Goal: Task Accomplishment & Management: Use online tool/utility

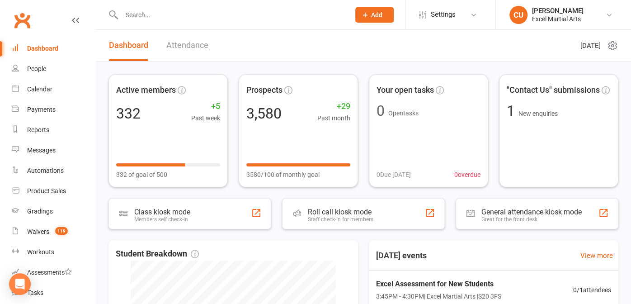
click at [146, 11] on input "text" at bounding box center [231, 15] width 224 height 13
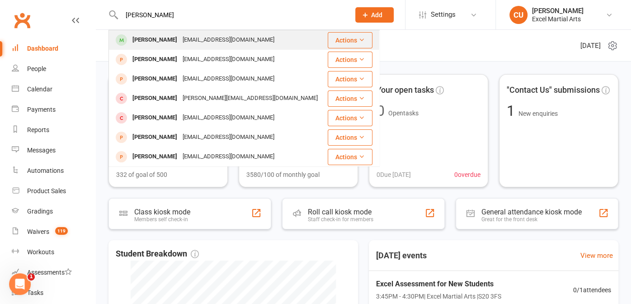
type input "[PERSON_NAME]"
click at [145, 39] on div "[PERSON_NAME]" at bounding box center [155, 39] width 50 height 13
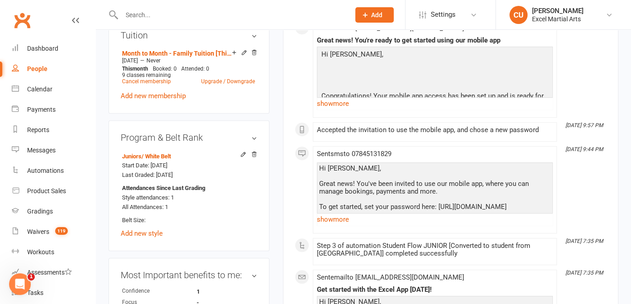
scroll to position [363, 0]
click at [219, 57] on link "Month to Month - Family Tuition [This student is Achiever Tuition]" at bounding box center [177, 53] width 110 height 7
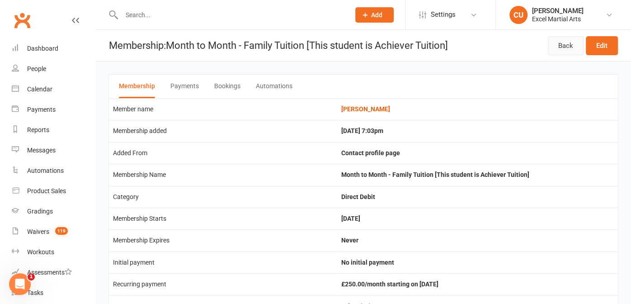
click at [563, 44] on link "Back" at bounding box center [565, 45] width 36 height 19
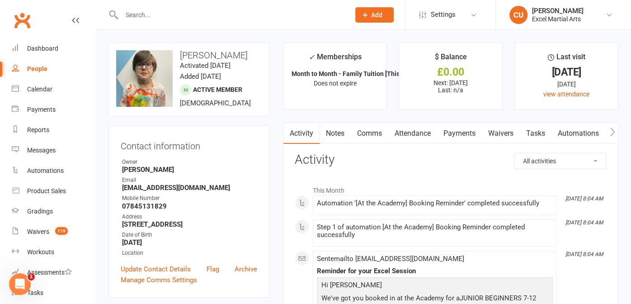
click at [136, 16] on input "text" at bounding box center [231, 15] width 224 height 13
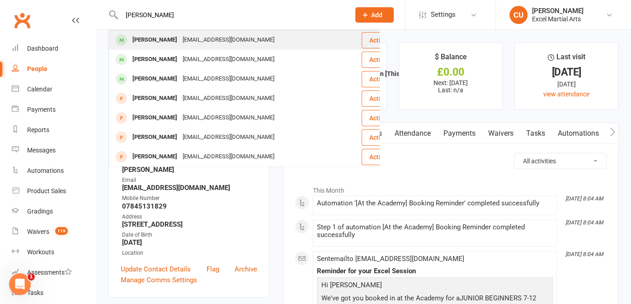
type input "[PERSON_NAME]"
click at [145, 36] on div "[PERSON_NAME]" at bounding box center [155, 39] width 50 height 13
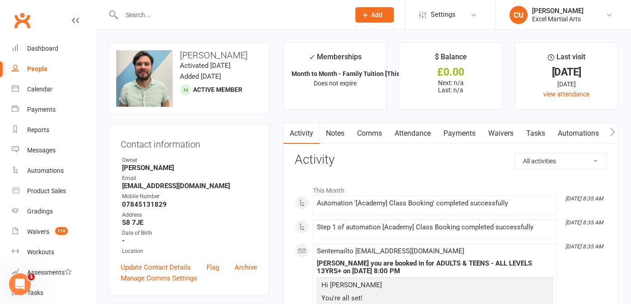
click at [40, 123] on link "Reports" at bounding box center [54, 130] width 84 height 20
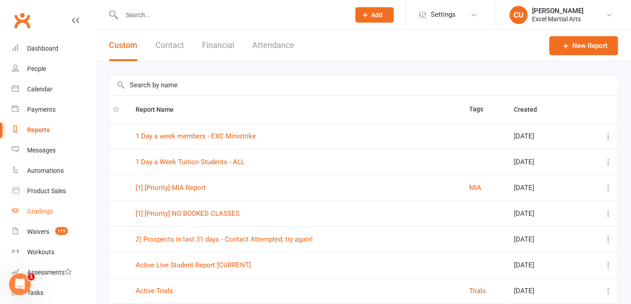
click at [48, 211] on div "Gradings" at bounding box center [40, 210] width 26 height 7
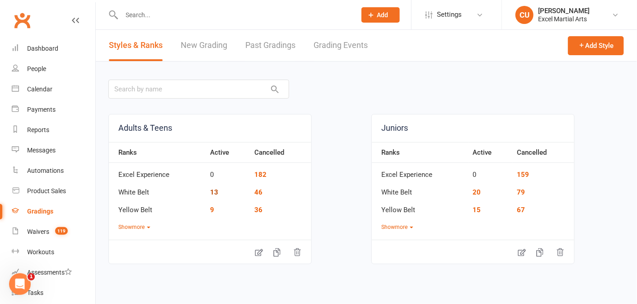
click at [212, 191] on link "13" at bounding box center [214, 192] width 8 height 8
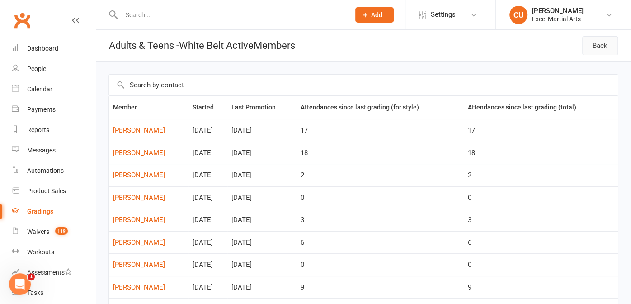
click at [587, 45] on link "Back" at bounding box center [600, 45] width 36 height 19
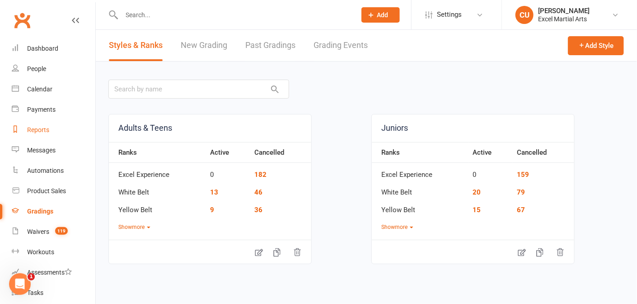
click at [35, 124] on link "Reports" at bounding box center [54, 130] width 84 height 20
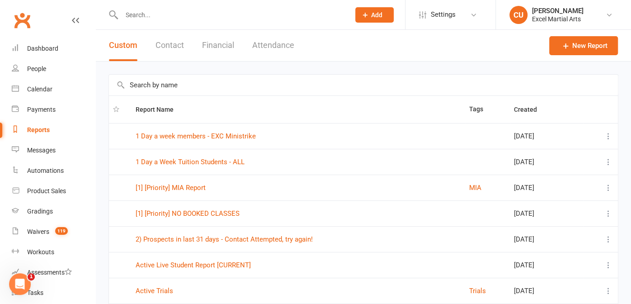
click at [134, 86] on input "text" at bounding box center [363, 85] width 509 height 21
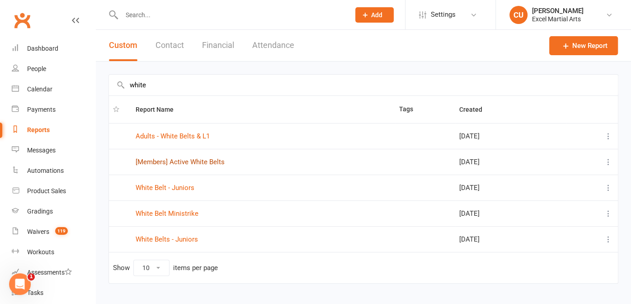
type input "white"
click at [186, 159] on link "[Members] Active White Belts" at bounding box center [180, 162] width 89 height 8
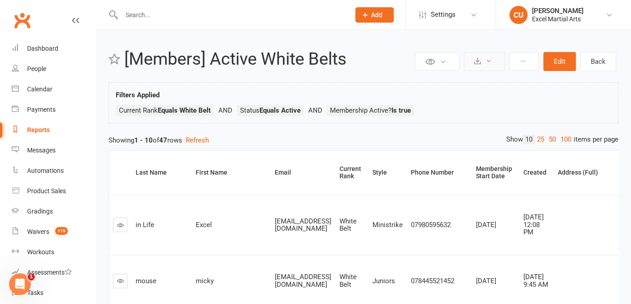
click at [480, 70] on button at bounding box center [483, 61] width 41 height 19
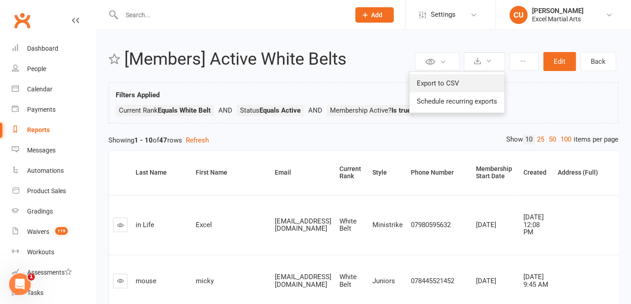
click at [461, 79] on link "Export to CSV" at bounding box center [456, 83] width 95 height 18
